Goal: Task Accomplishment & Management: Manage account settings

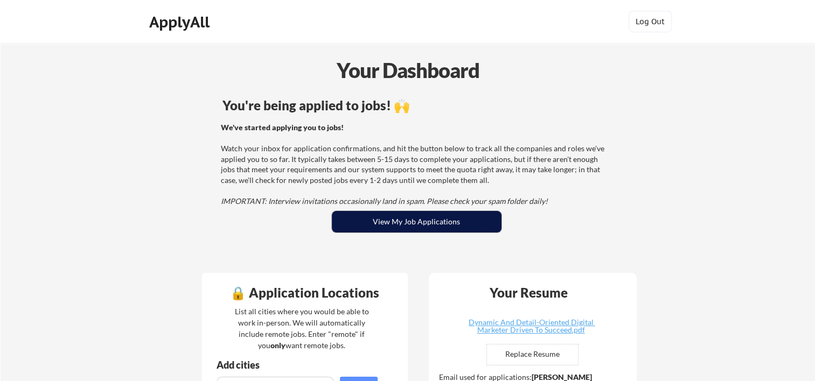
click at [384, 212] on button "View My Job Applications" at bounding box center [417, 222] width 170 height 22
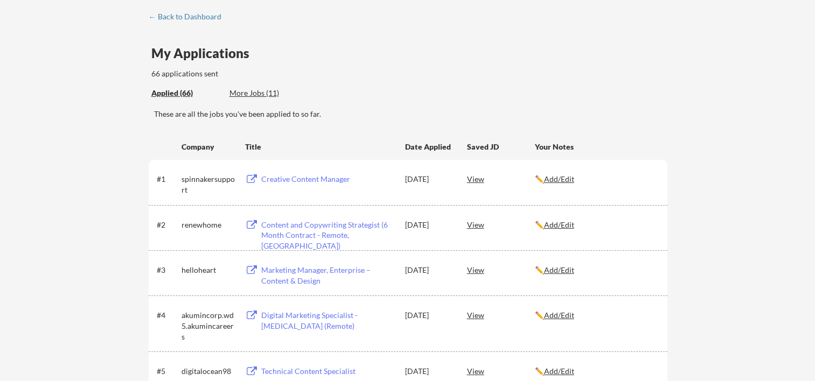
scroll to position [72, 0]
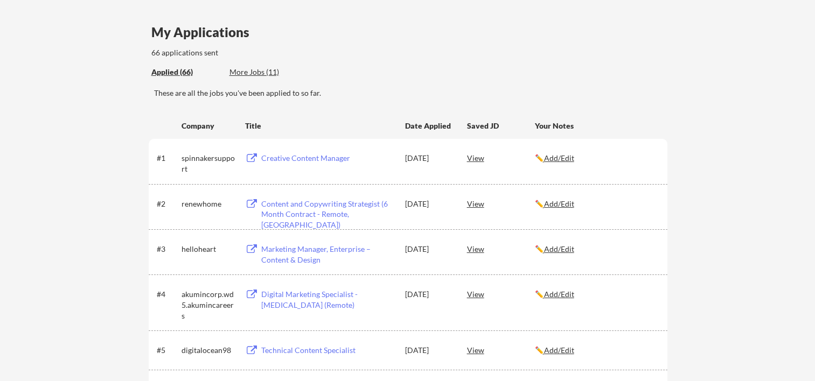
click at [294, 253] on div "Marketing Manager, Enterprise – Content & Design" at bounding box center [328, 254] width 134 height 21
click at [280, 206] on div "Content and Copywriting Strategist (6 Month Contract - Remote, US)" at bounding box center [328, 215] width 134 height 32
click at [298, 153] on div "Creative Content Manager" at bounding box center [328, 158] width 134 height 11
click at [309, 162] on div "Creative Content Manager" at bounding box center [328, 158] width 134 height 11
